Goal: Information Seeking & Learning: Learn about a topic

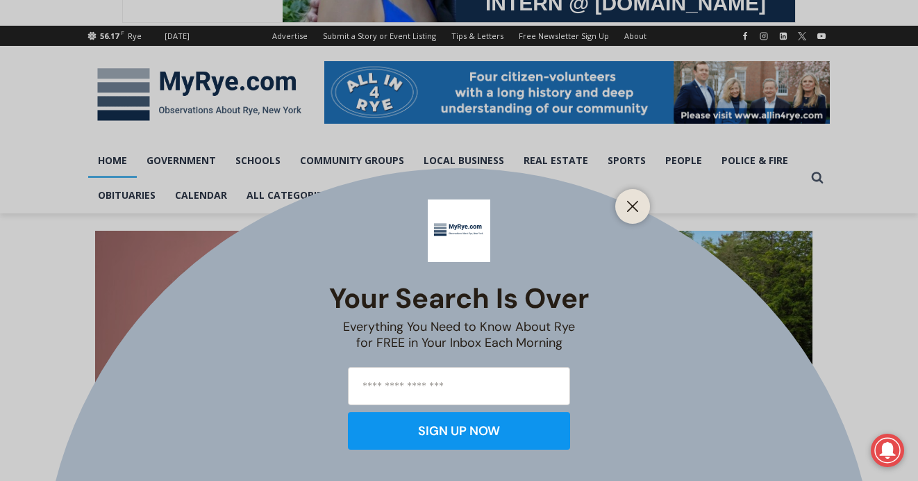
scroll to position [160, 0]
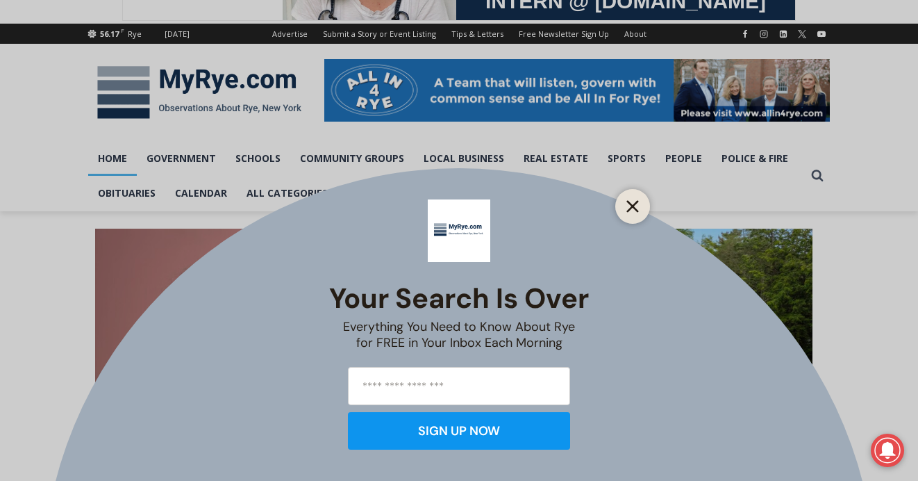
click at [631, 207] on line "Close" at bounding box center [633, 206] width 10 height 10
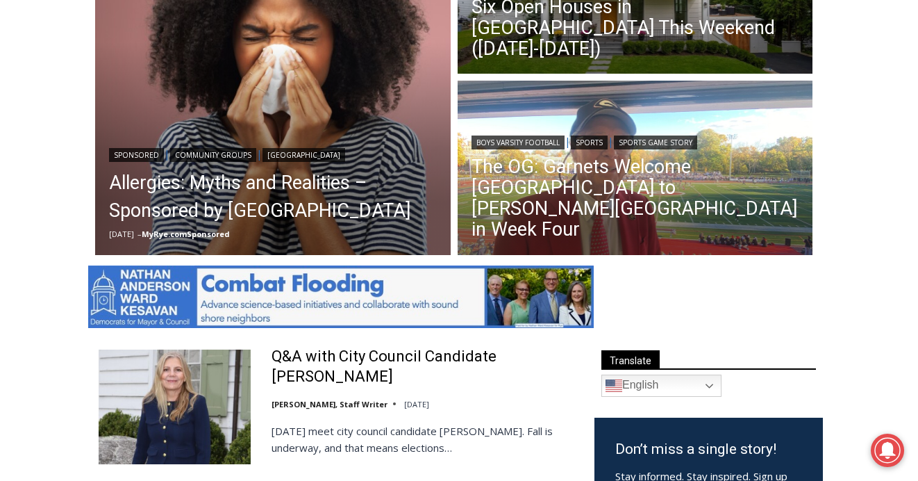
scroll to position [489, 0]
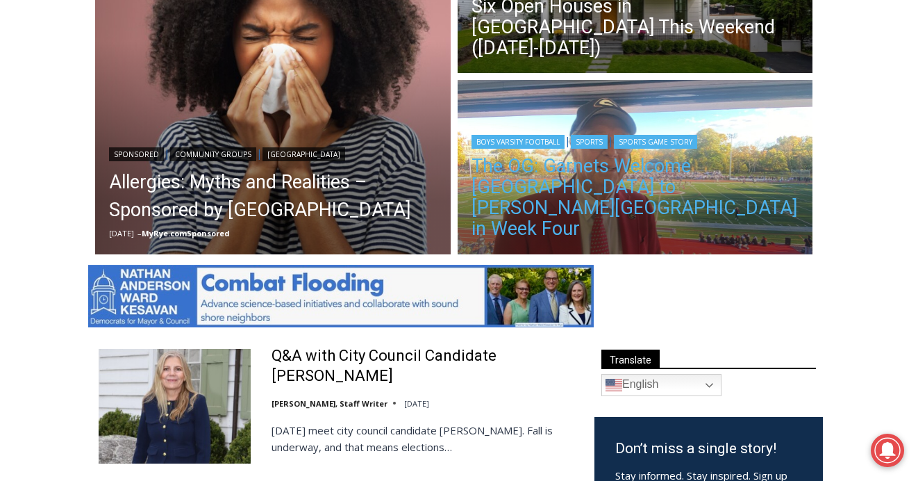
click at [728, 209] on link "The OG: Garnets Welcome [GEOGRAPHIC_DATA] to [PERSON_NAME][GEOGRAPHIC_DATA] in …" at bounding box center [636, 197] width 328 height 83
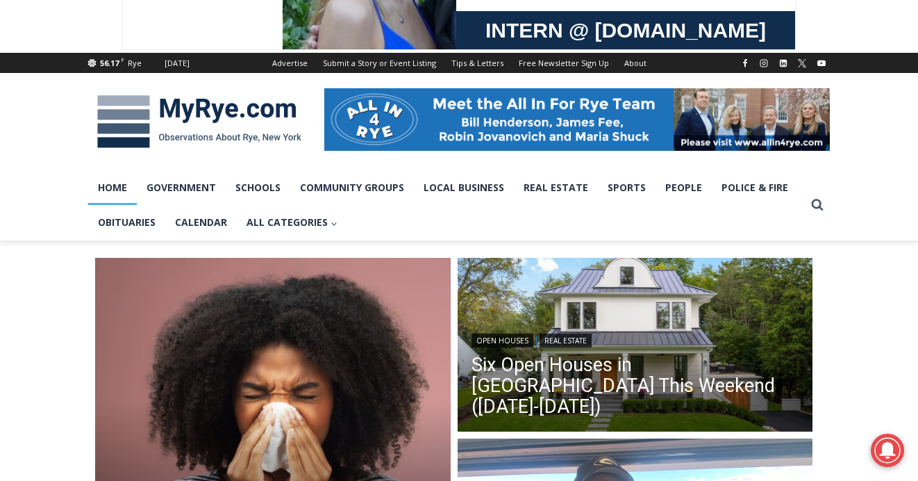
scroll to position [133, 0]
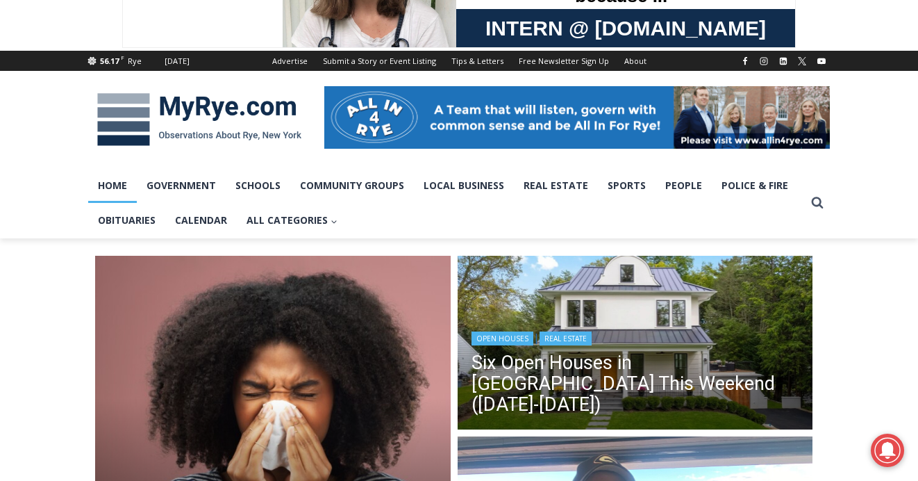
click at [618, 293] on img "Read More Six Open Houses in Rye This Weekend (October 4-5)" at bounding box center [636, 345] width 356 height 178
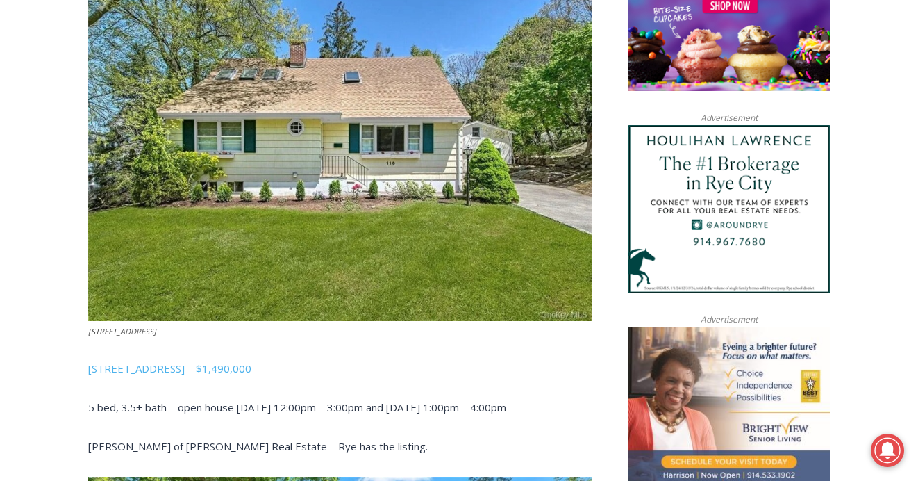
scroll to position [767, 0]
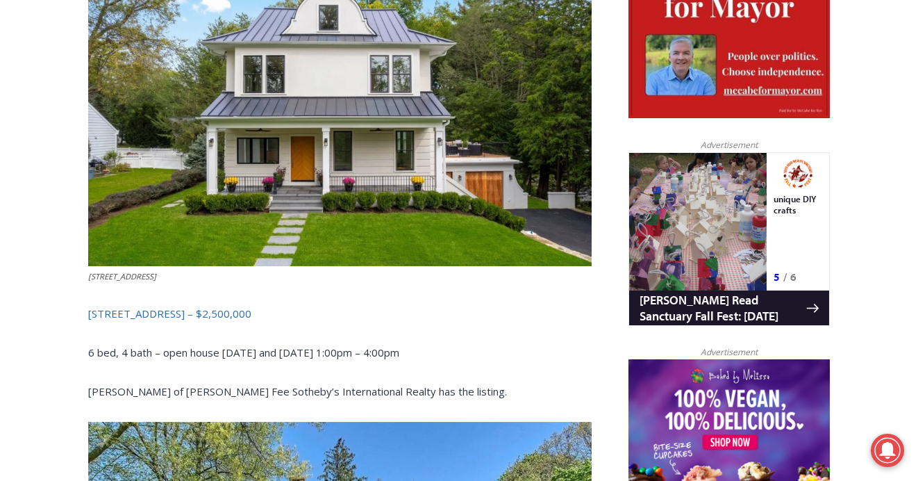
click at [185, 314] on link "3 Overdale Road, Rye – $2,500,000" at bounding box center [169, 313] width 163 height 14
